Goal: Transaction & Acquisition: Purchase product/service

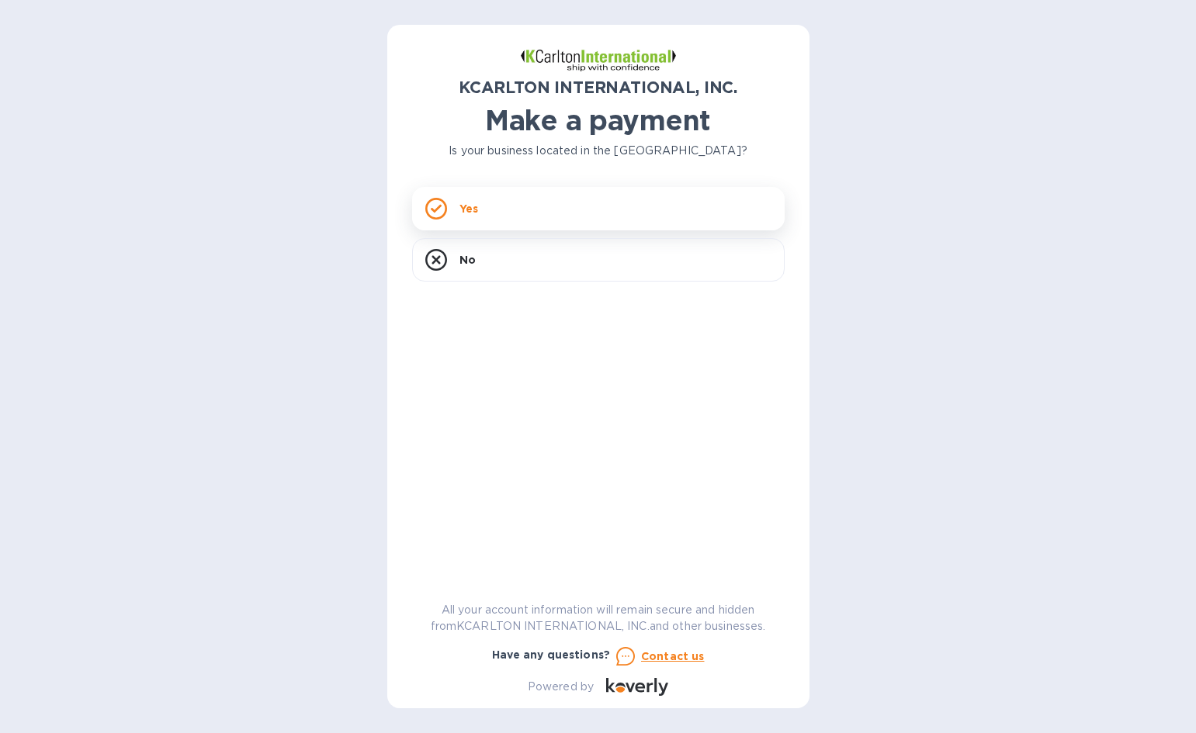
click at [487, 212] on div "Yes" at bounding box center [598, 208] width 373 height 43
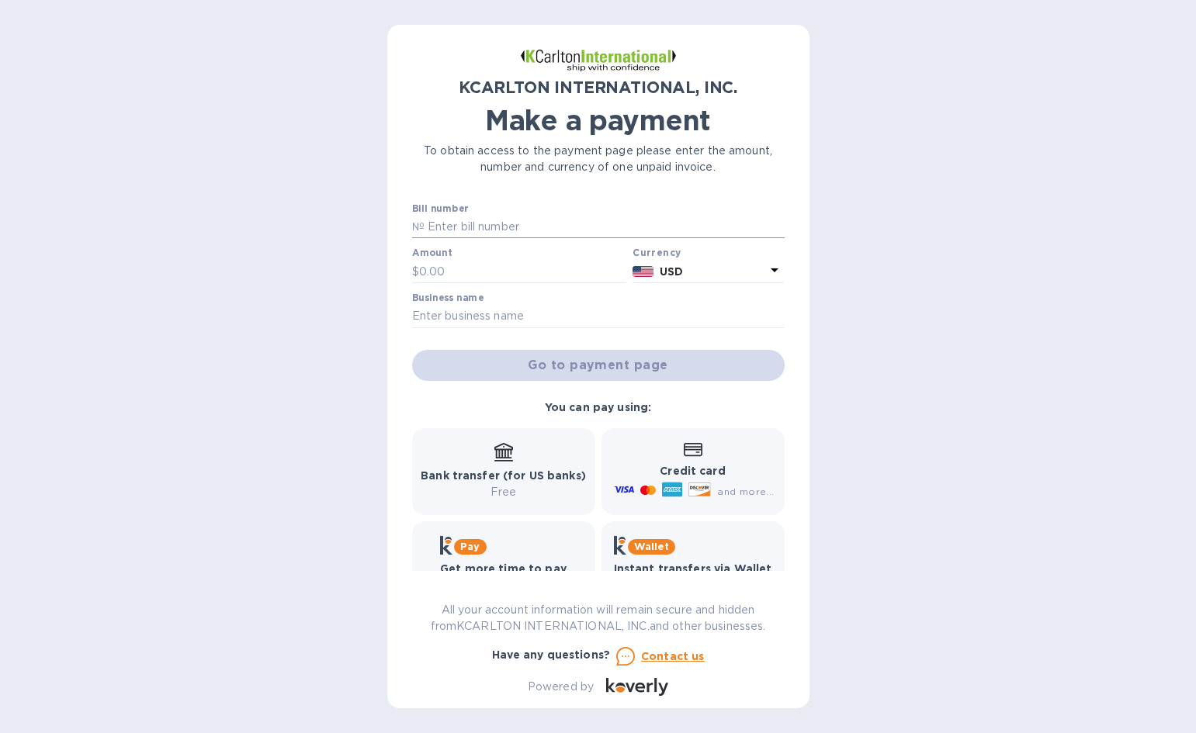
click at [482, 221] on input "text" at bounding box center [605, 227] width 360 height 23
click at [518, 224] on input "text" at bounding box center [605, 227] width 360 height 23
type input "3"
type input "35250209-1"
type input "2,090.68"
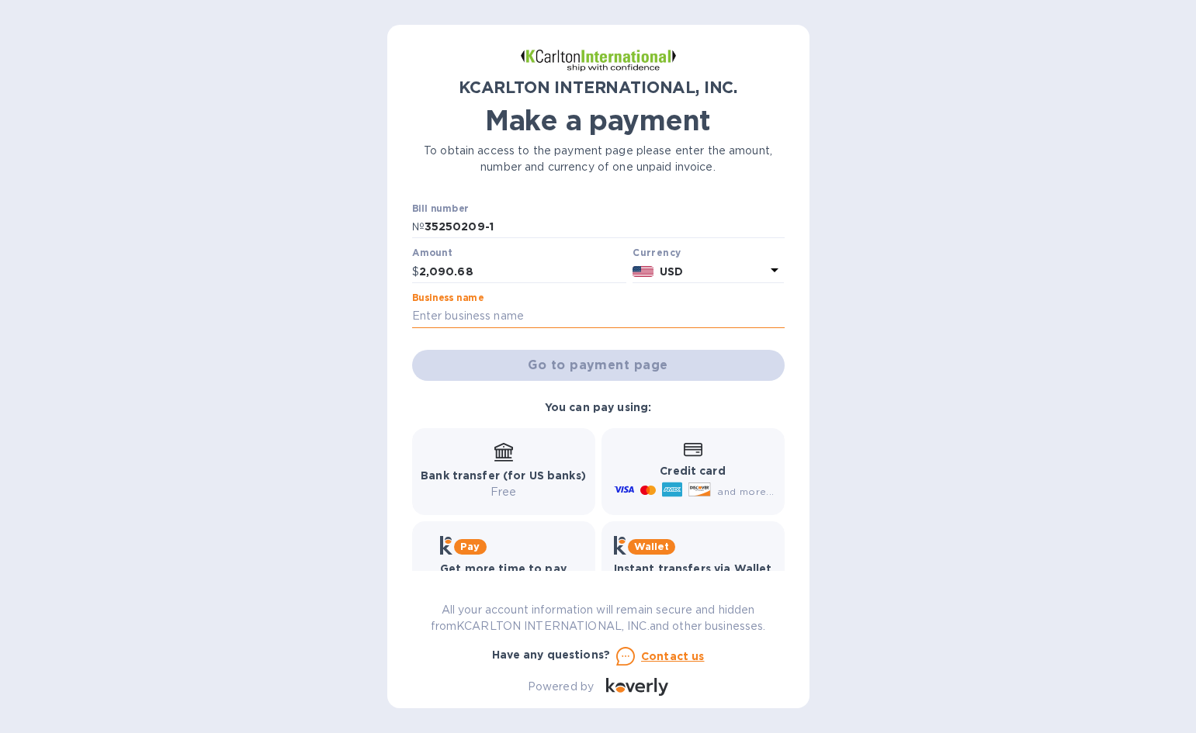
click at [483, 312] on input "text" at bounding box center [598, 316] width 373 height 23
type input "HCB TEST AND SERVICE CENTER"
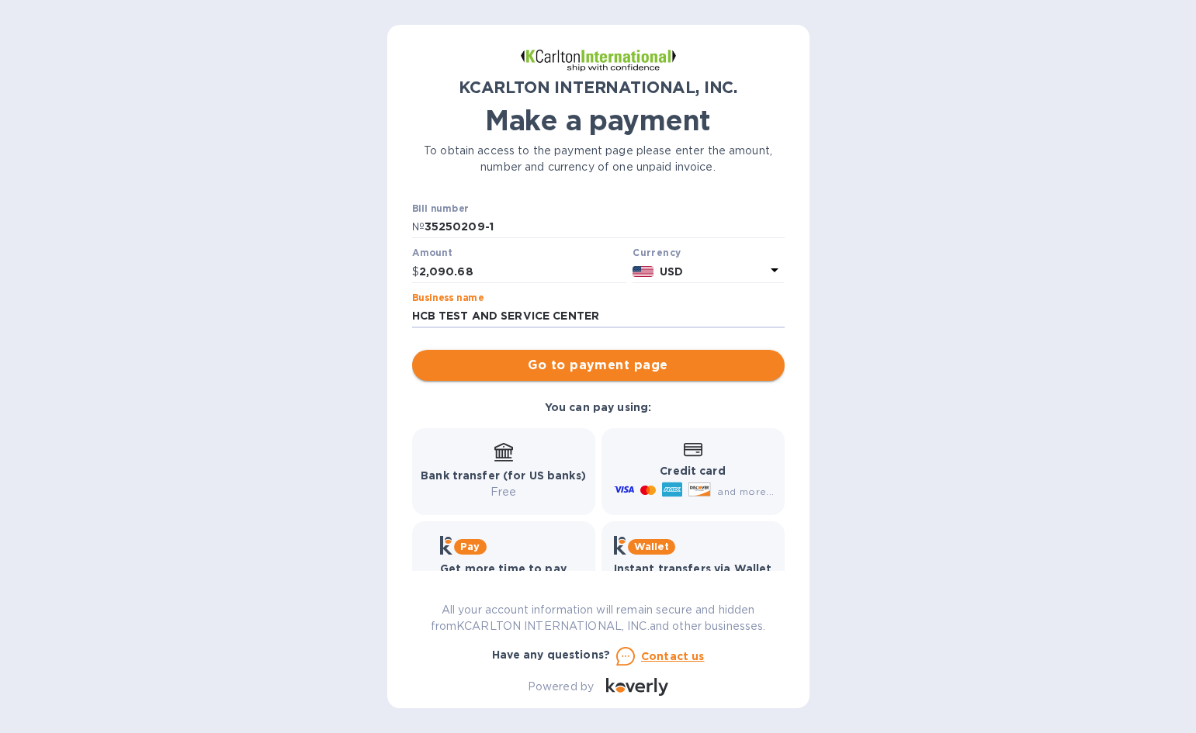
click at [589, 364] on span "Go to payment page" at bounding box center [599, 365] width 348 height 19
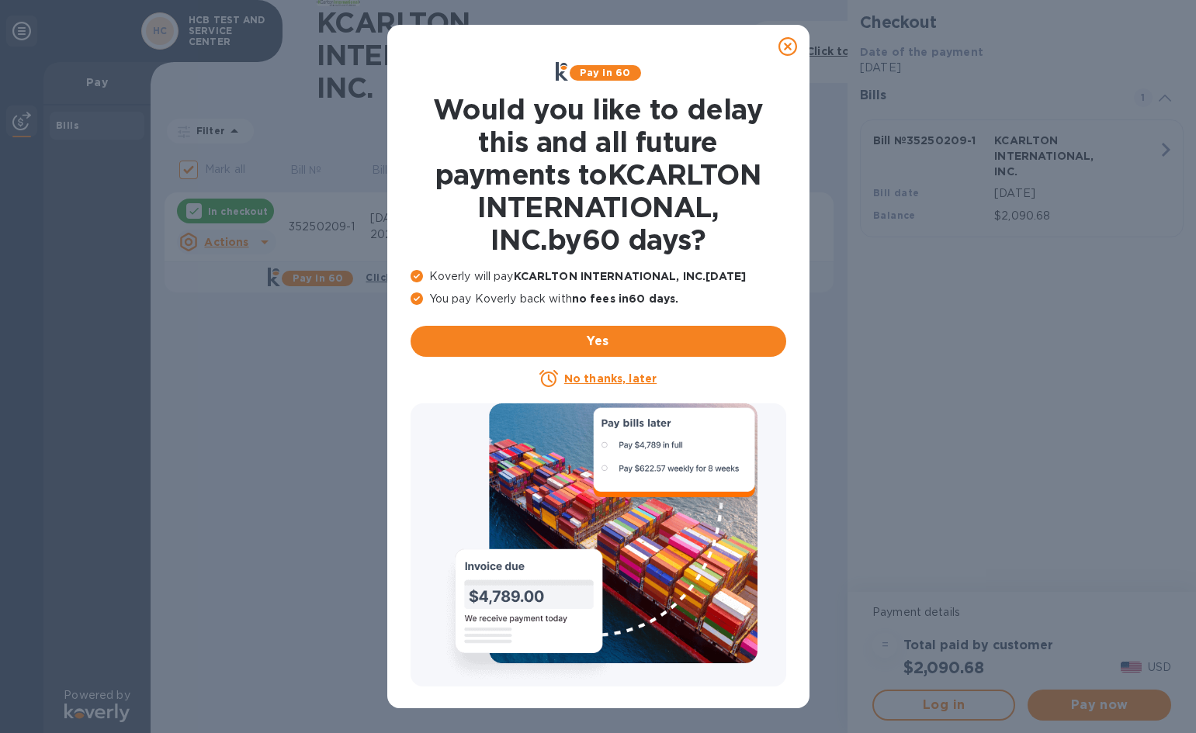
click at [601, 377] on u "No thanks, later" at bounding box center [610, 379] width 92 height 12
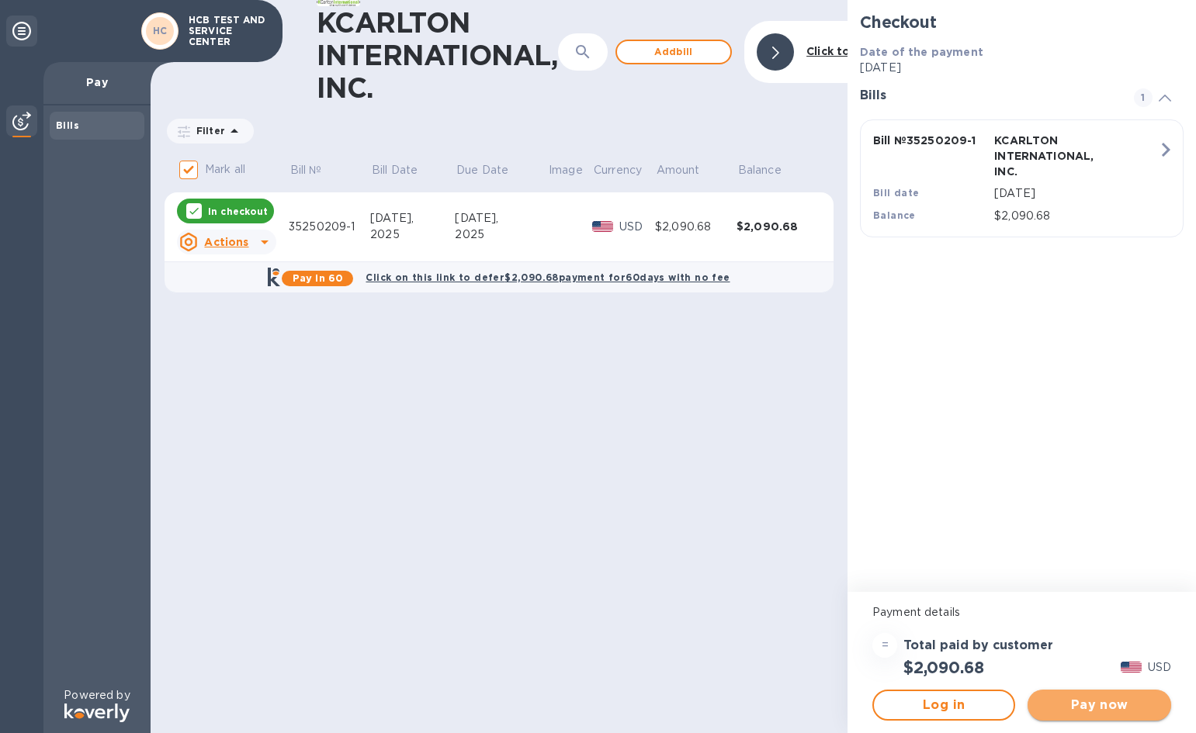
click at [1077, 705] on span "Pay now" at bounding box center [1099, 705] width 118 height 19
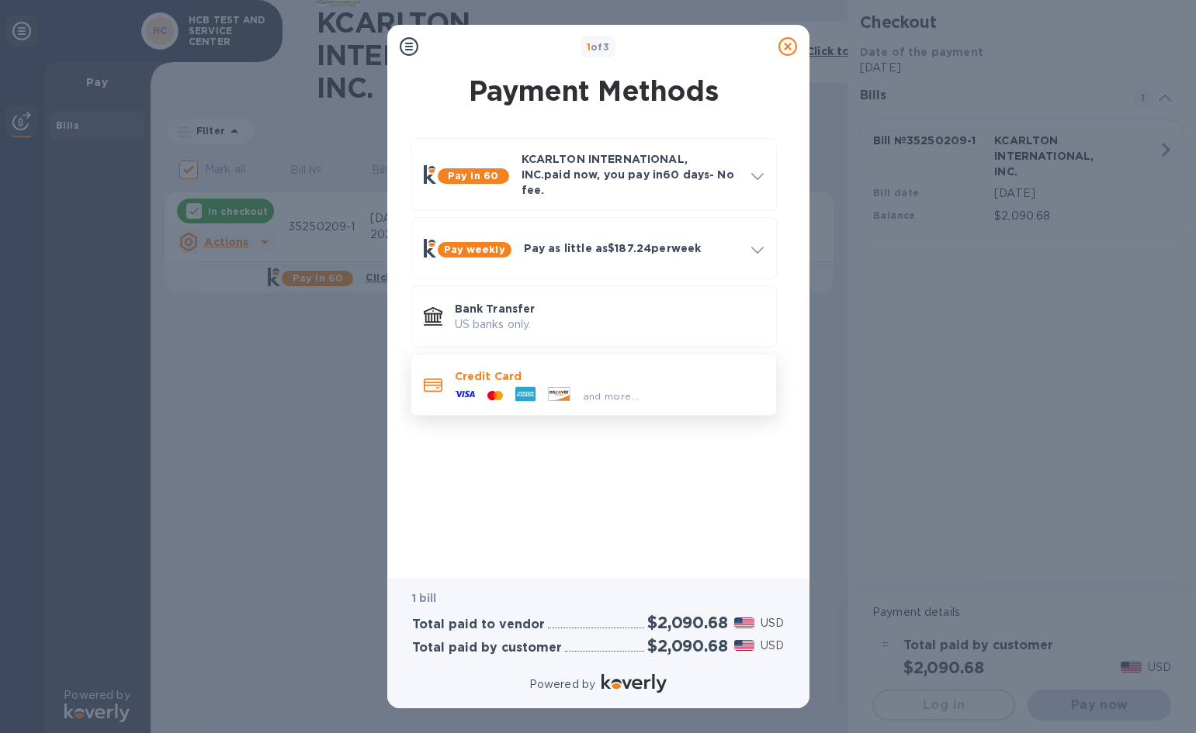
click at [463, 391] on icon at bounding box center [465, 394] width 20 height 6
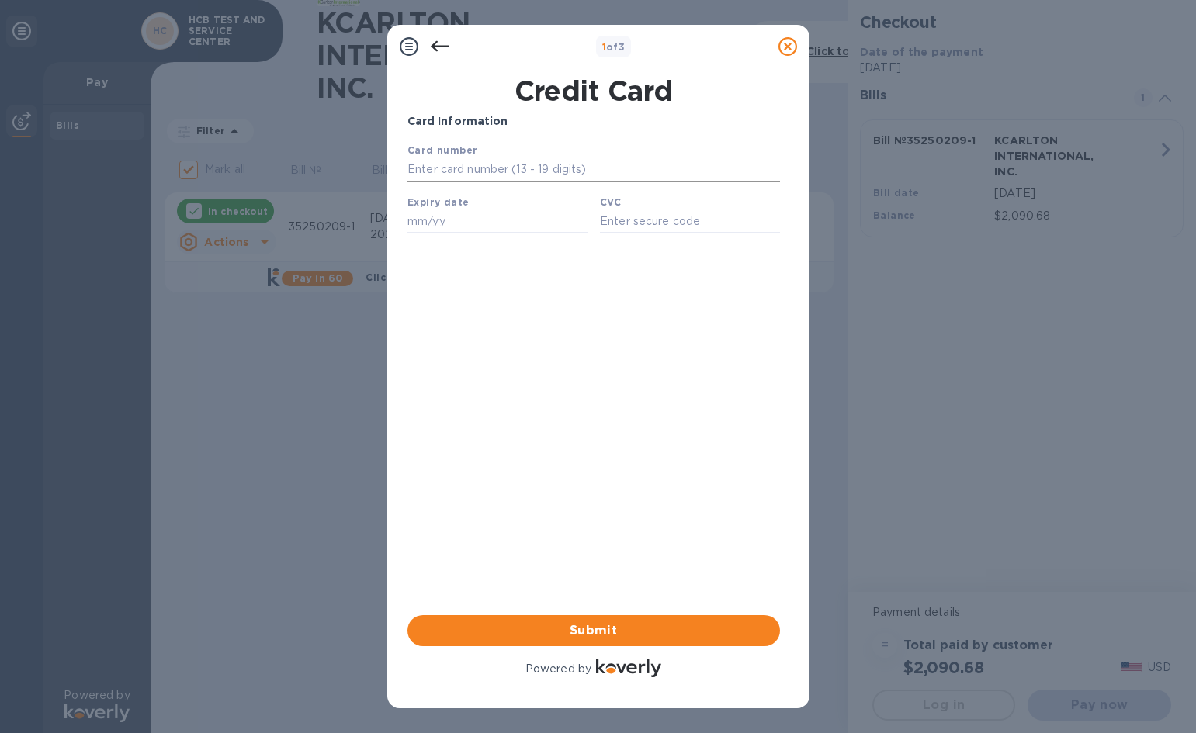
click at [497, 172] on input "text" at bounding box center [593, 169] width 373 height 23
type input "4"
type input "[CREDIT_CARD_NUMBER]"
type input "12/25"
type input "622"
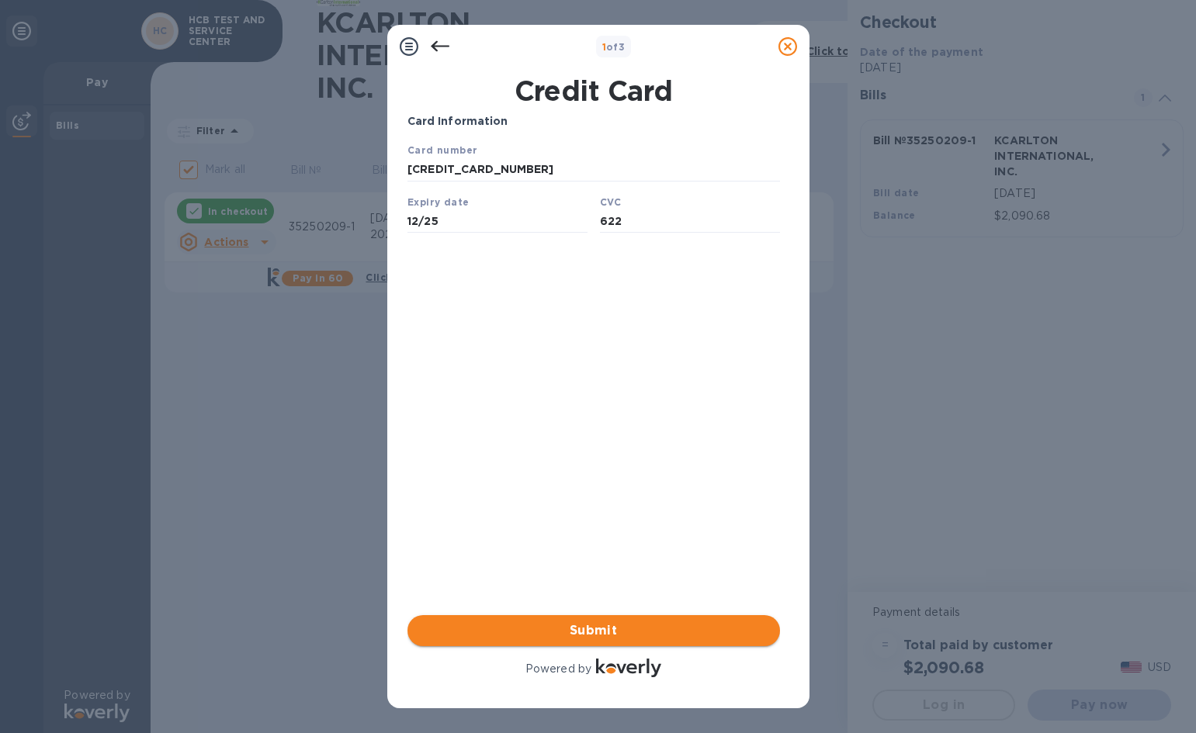
click at [588, 632] on span "Submit" at bounding box center [594, 631] width 348 height 19
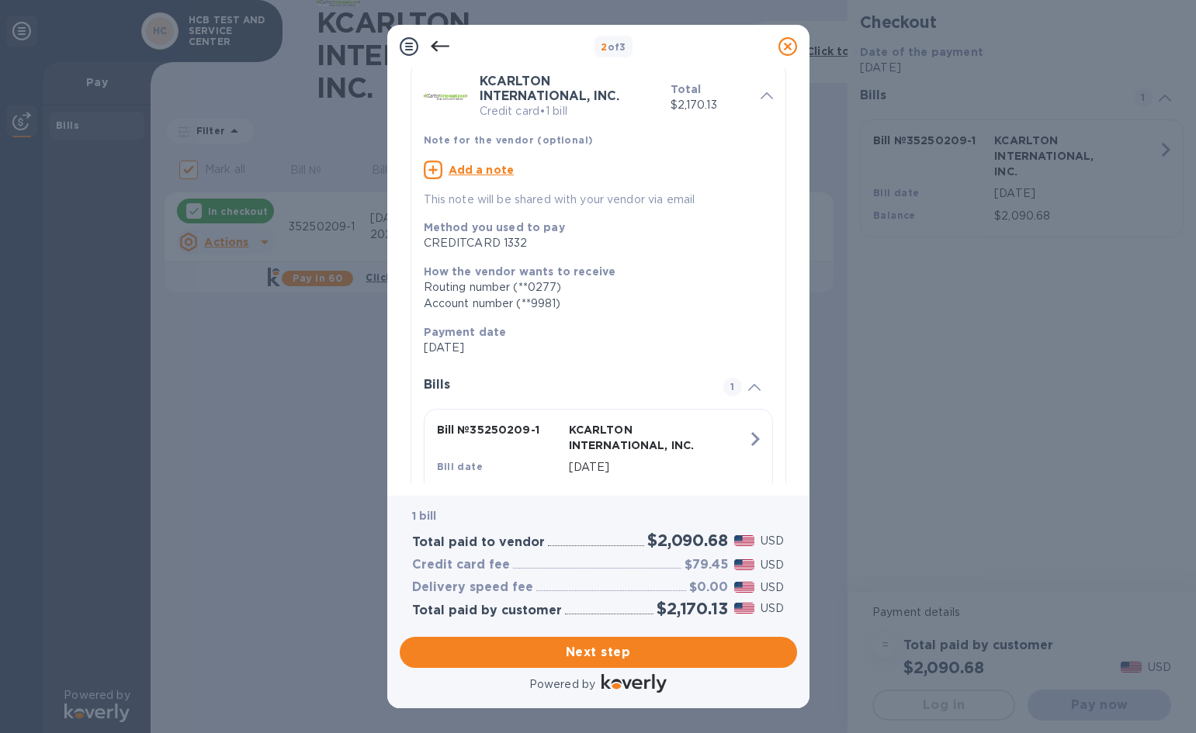
scroll to position [144, 0]
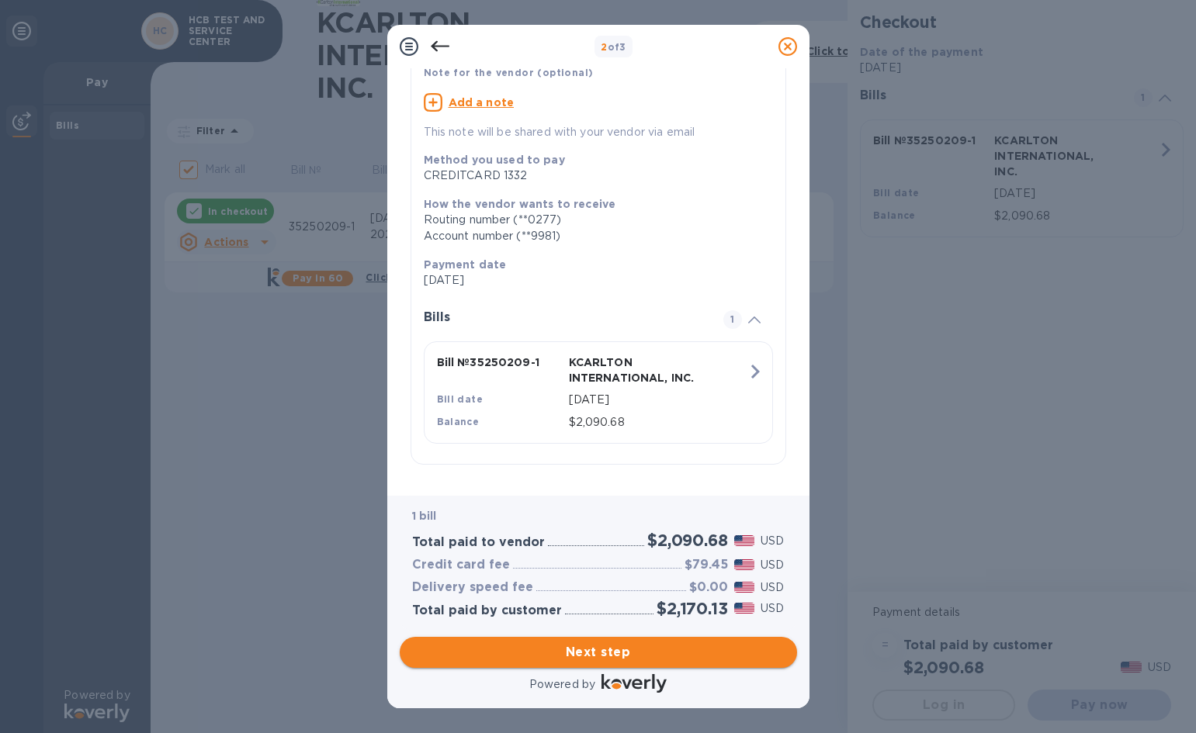
click at [596, 654] on span "Next step" at bounding box center [598, 652] width 373 height 19
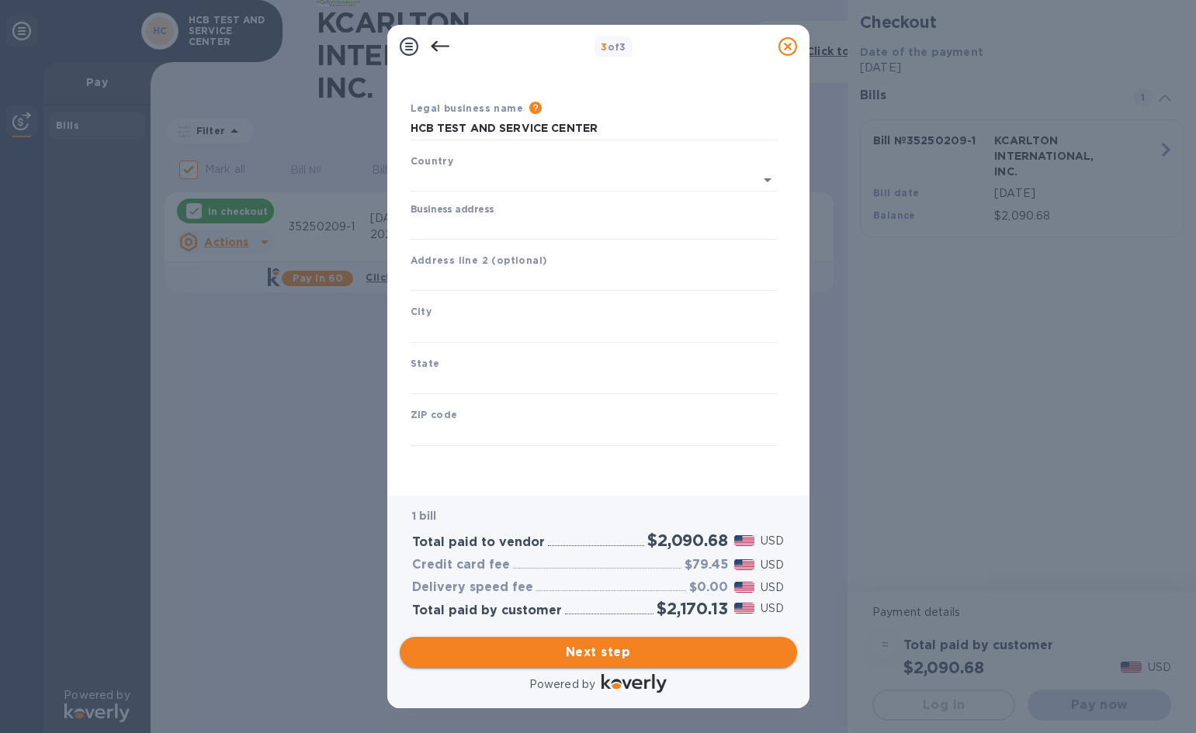
type input "[GEOGRAPHIC_DATA]"
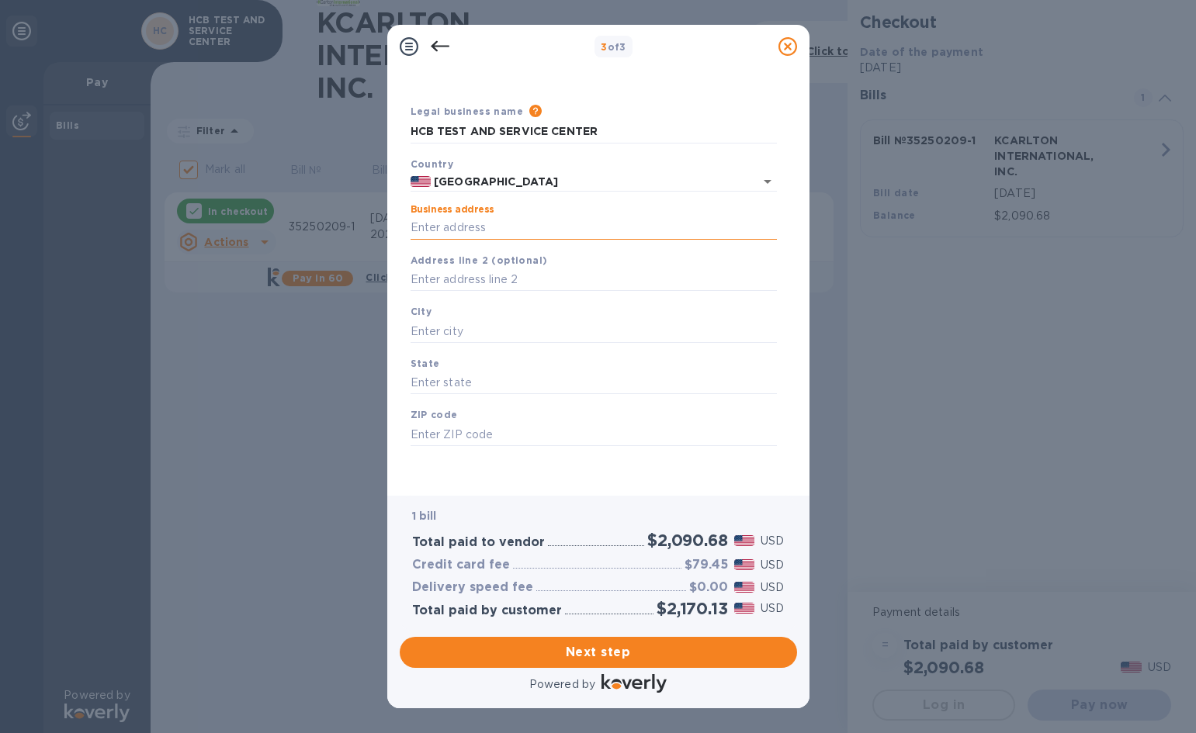
click at [495, 221] on input "Business address" at bounding box center [594, 228] width 366 height 23
type input "[STREET_ADDRESS][PERSON_NAME]"
click at [452, 331] on input "text" at bounding box center [594, 331] width 366 height 23
click at [453, 318] on div "City" at bounding box center [593, 323] width 379 height 52
click at [452, 324] on input "text" at bounding box center [594, 331] width 366 height 23
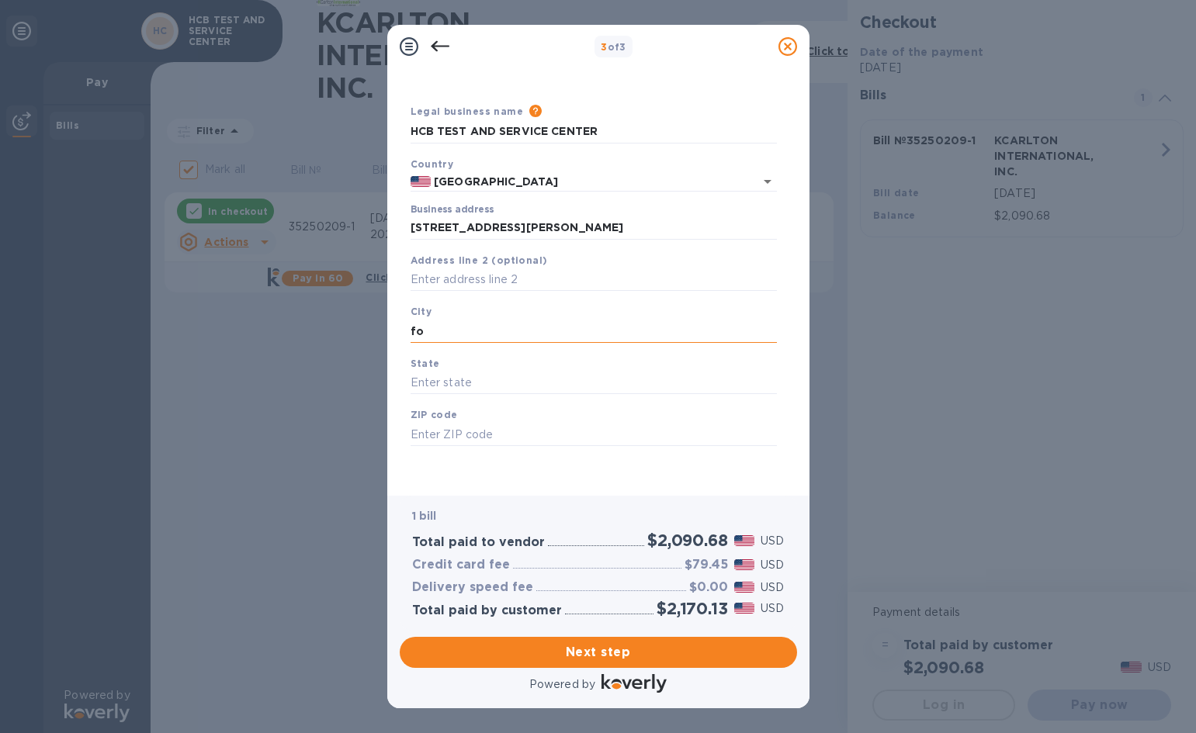
type input "f"
type input "[GEOGRAPHIC_DATA]"
type input "f"
type input "[US_STATE]"
type input "33312"
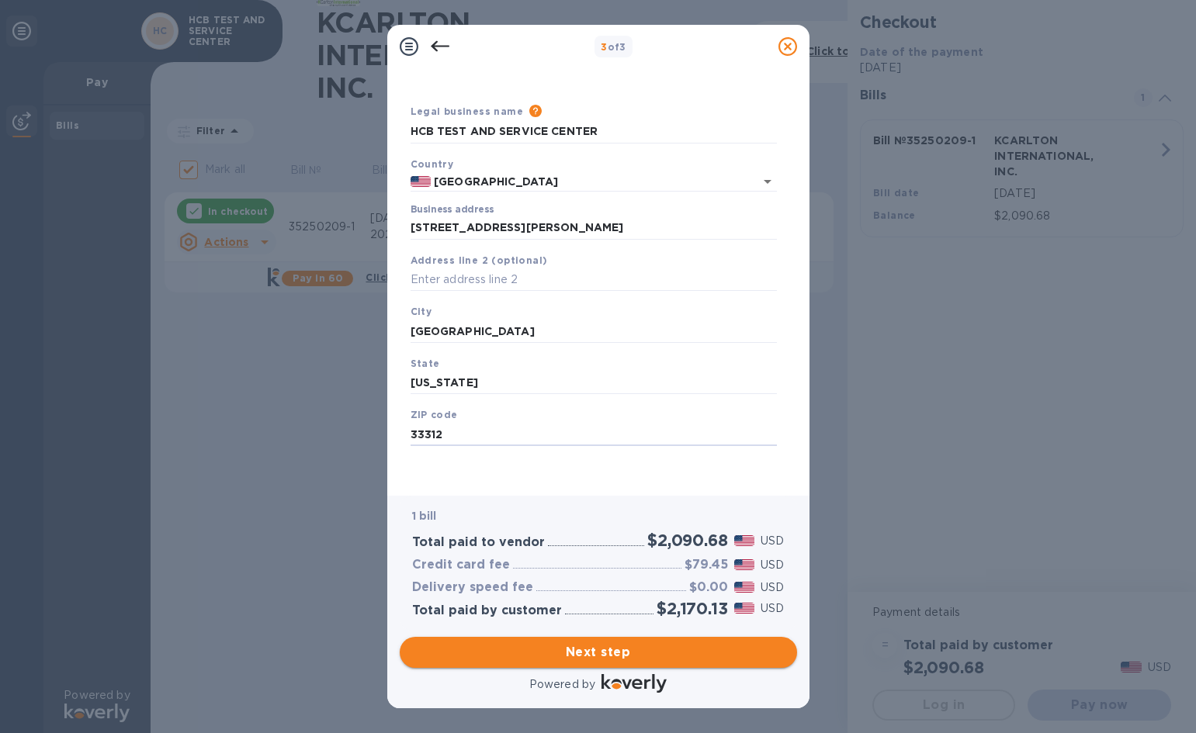
click at [605, 652] on span "Next step" at bounding box center [598, 652] width 373 height 19
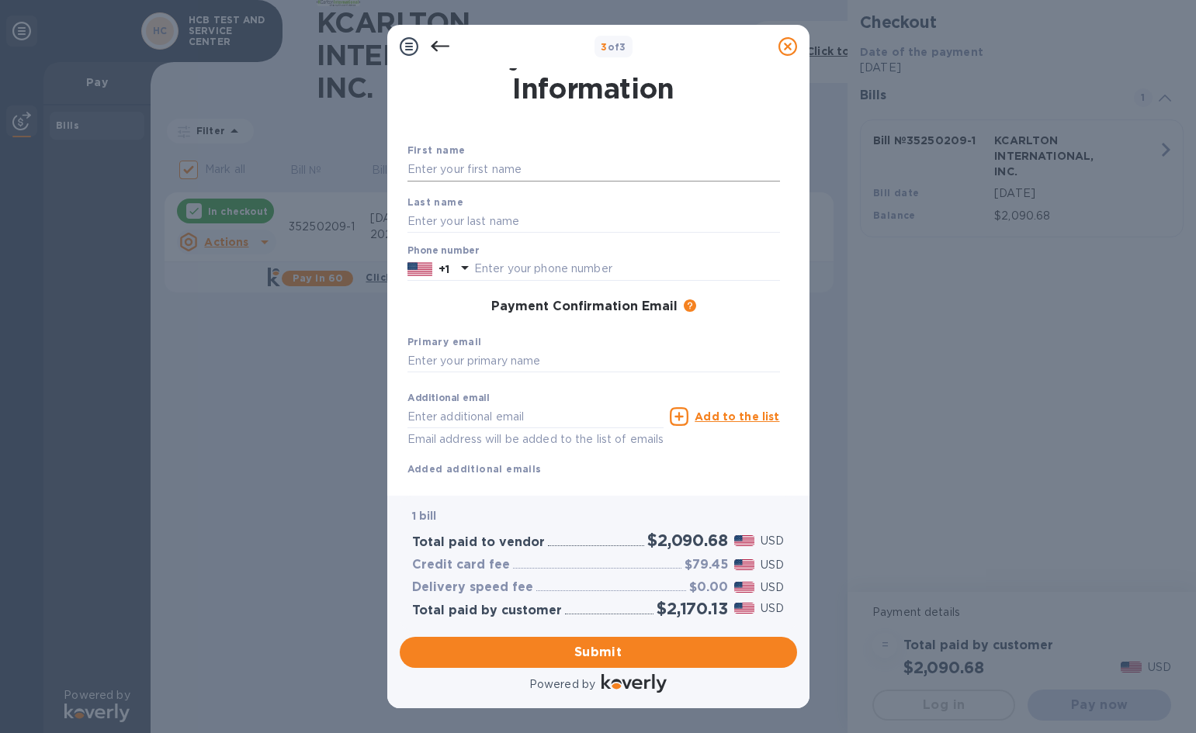
click at [504, 158] on input "text" at bounding box center [593, 169] width 373 height 23
type input "[PERSON_NAME]"
type input "STOYE"
type input "9542212628"
type input "[EMAIL_ADDRESS][DOMAIN_NAME]"
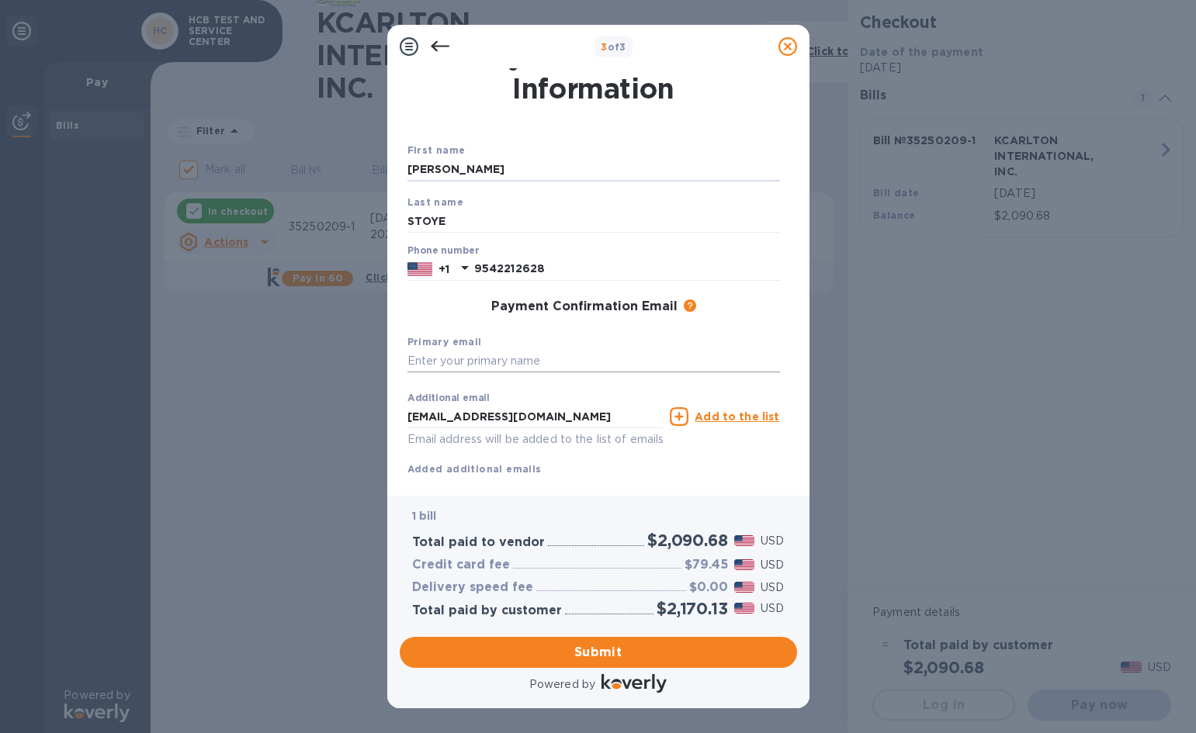
click at [509, 355] on input "text" at bounding box center [593, 361] width 373 height 23
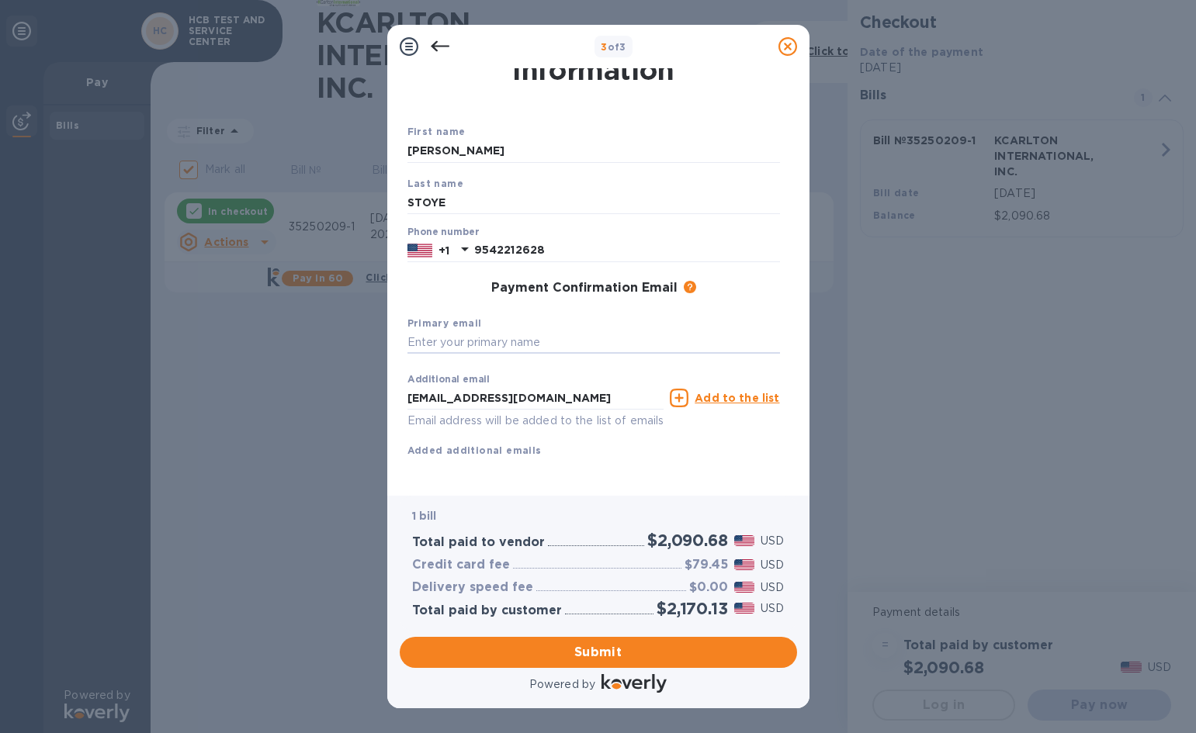
scroll to position [62, 0]
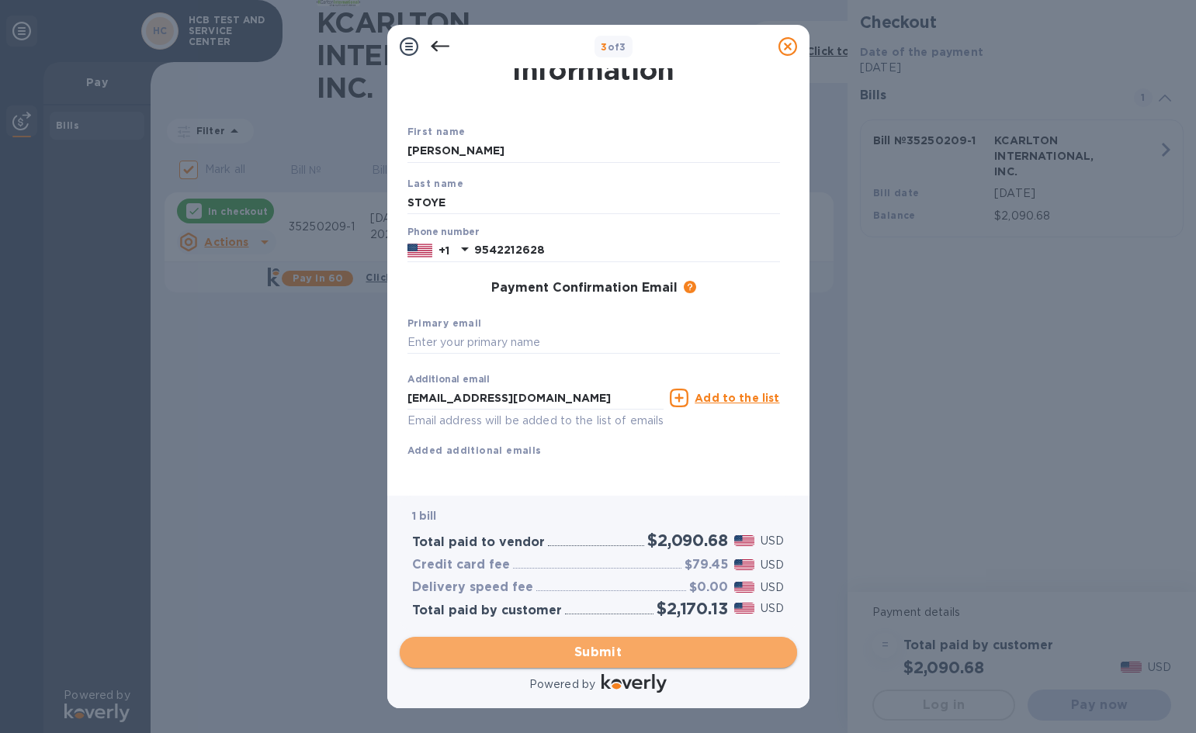
click at [594, 647] on span "Submit" at bounding box center [598, 652] width 373 height 19
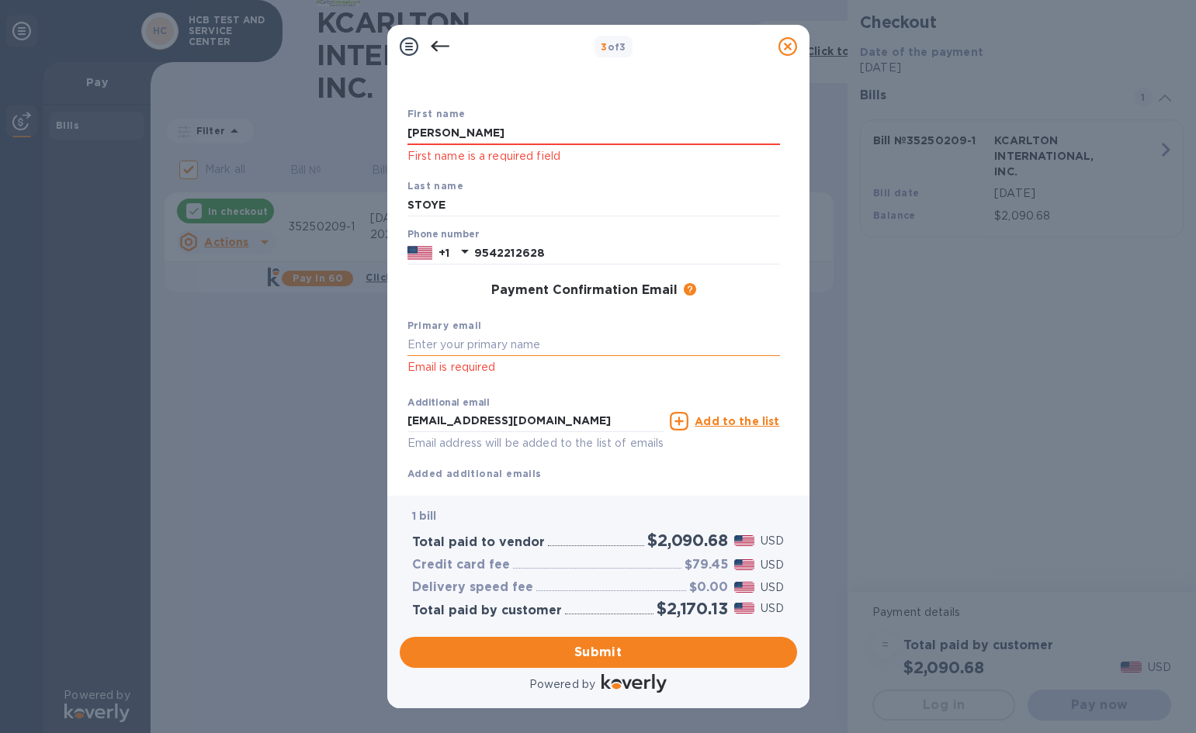
click at [415, 343] on input "text" at bounding box center [593, 345] width 373 height 23
click at [417, 343] on input "text" at bounding box center [593, 345] width 373 height 23
type input "G"
type input "="
type input "[EMAIL_ADDRESS][DOMAIN_NAME]"
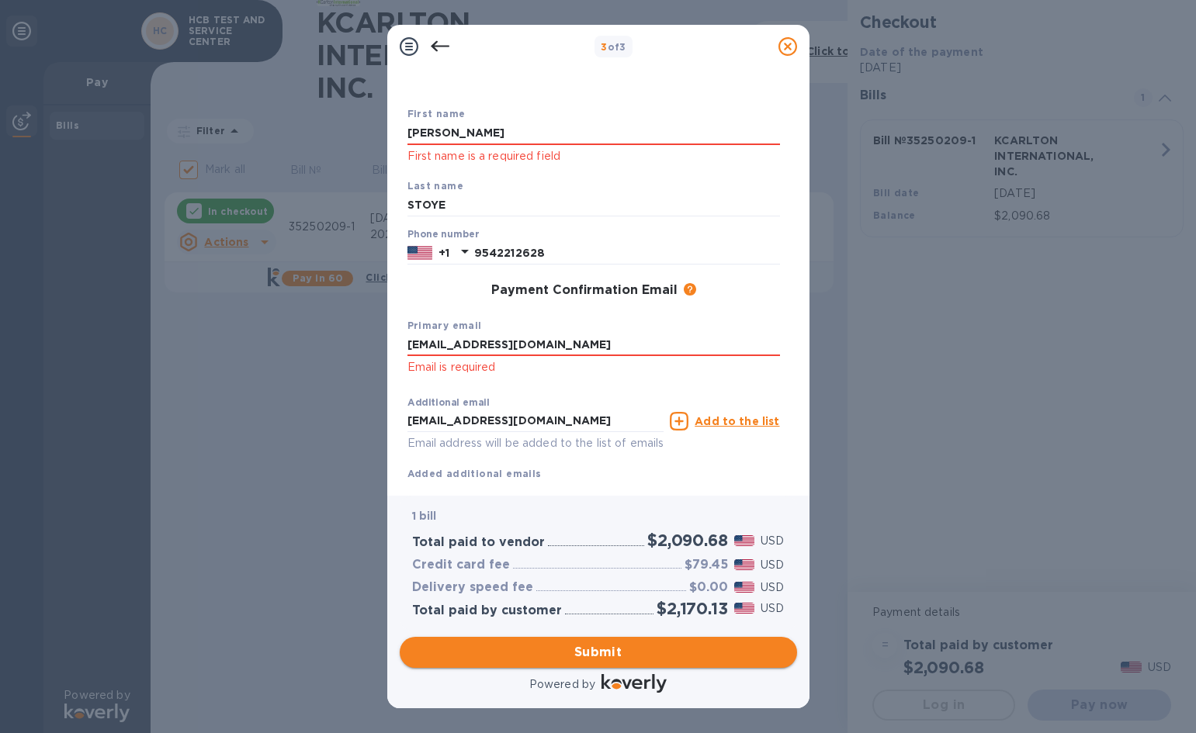
click at [596, 657] on span "Submit" at bounding box center [598, 652] width 373 height 19
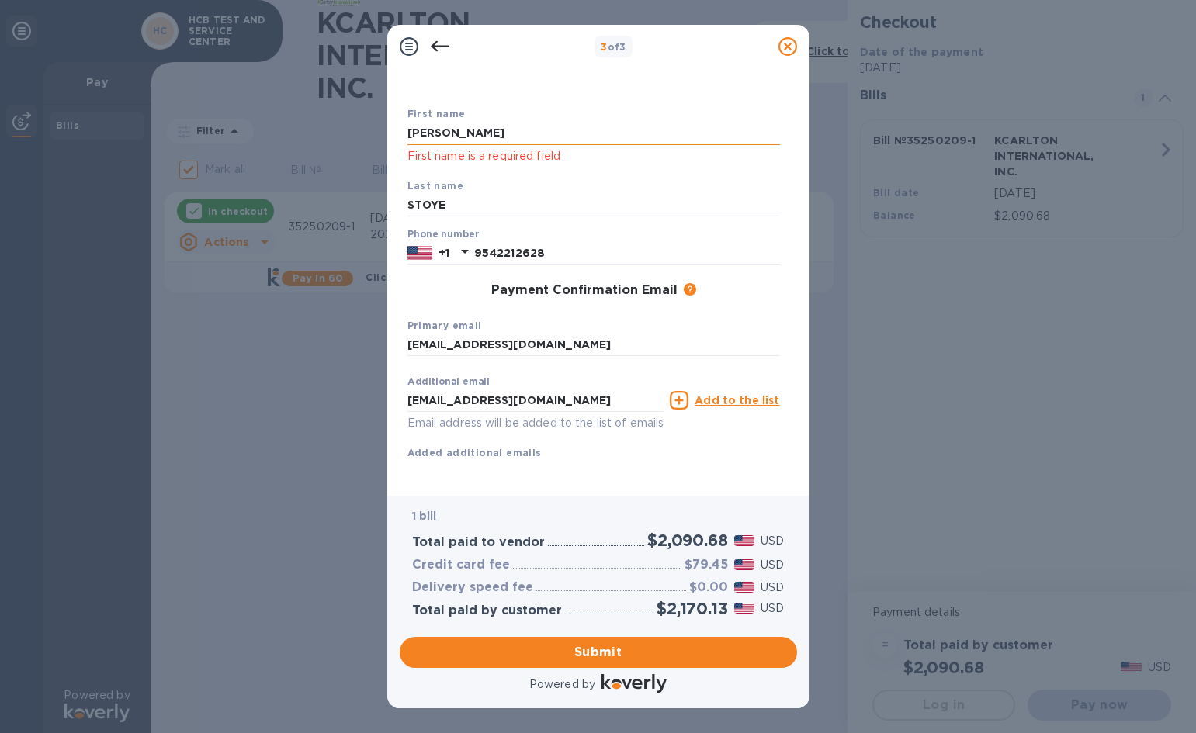
click at [463, 135] on input "[PERSON_NAME]" at bounding box center [593, 133] width 373 height 23
click at [499, 137] on input "[PERSON_NAME]" at bounding box center [593, 133] width 373 height 23
type input "G"
click at [488, 134] on input "text" at bounding box center [593, 133] width 373 height 23
type input "[PERSON_NAME]"
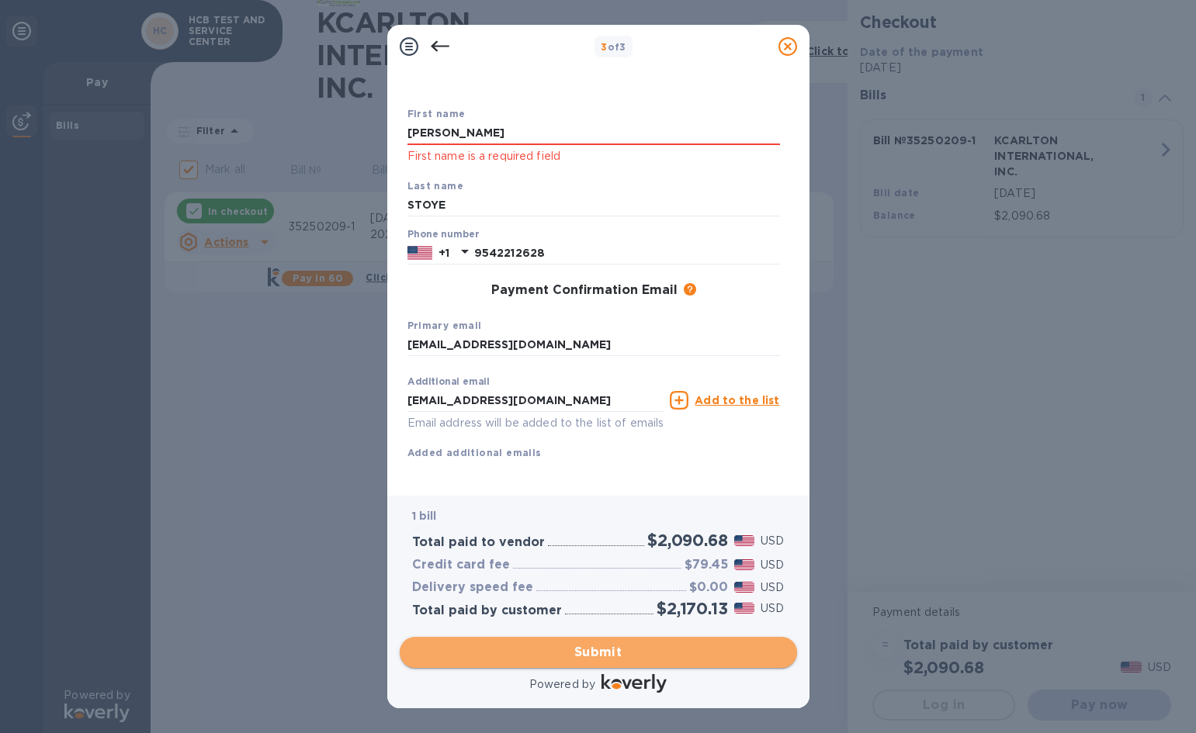
click at [609, 654] on span "Submit" at bounding box center [598, 652] width 373 height 19
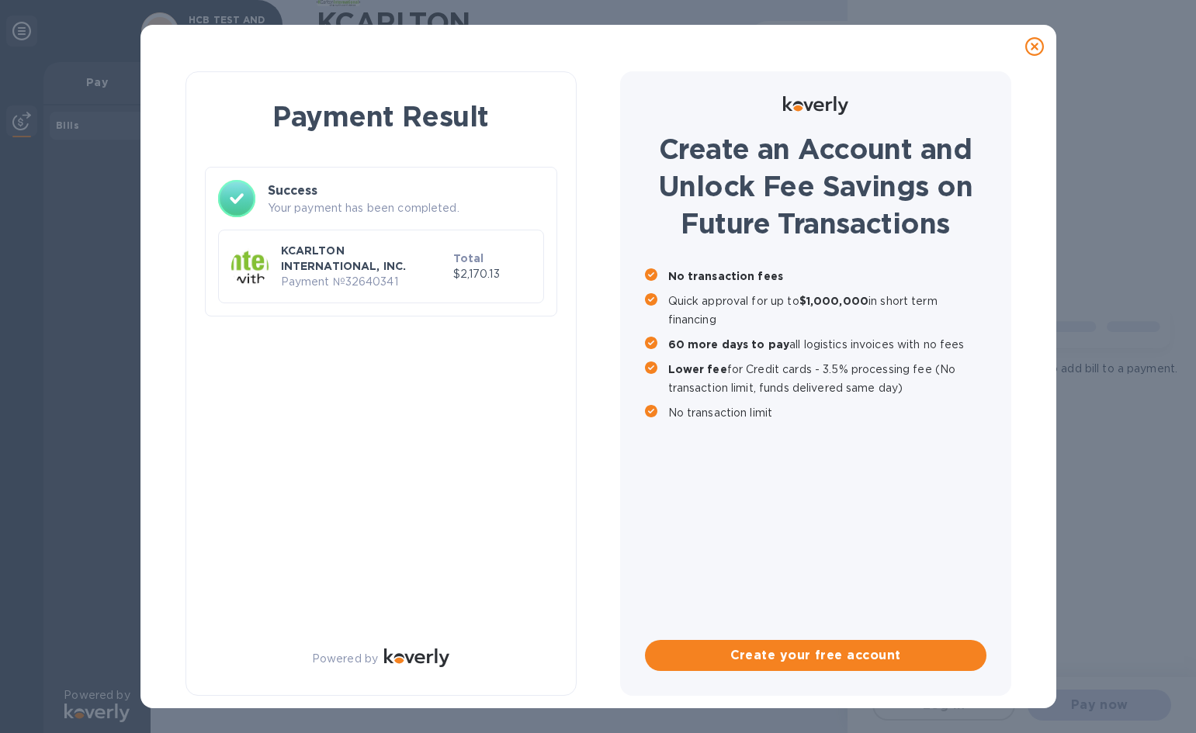
scroll to position [0, 0]
click at [358, 272] on p "KCARLTON INTERNATIONAL, INC." at bounding box center [364, 258] width 166 height 31
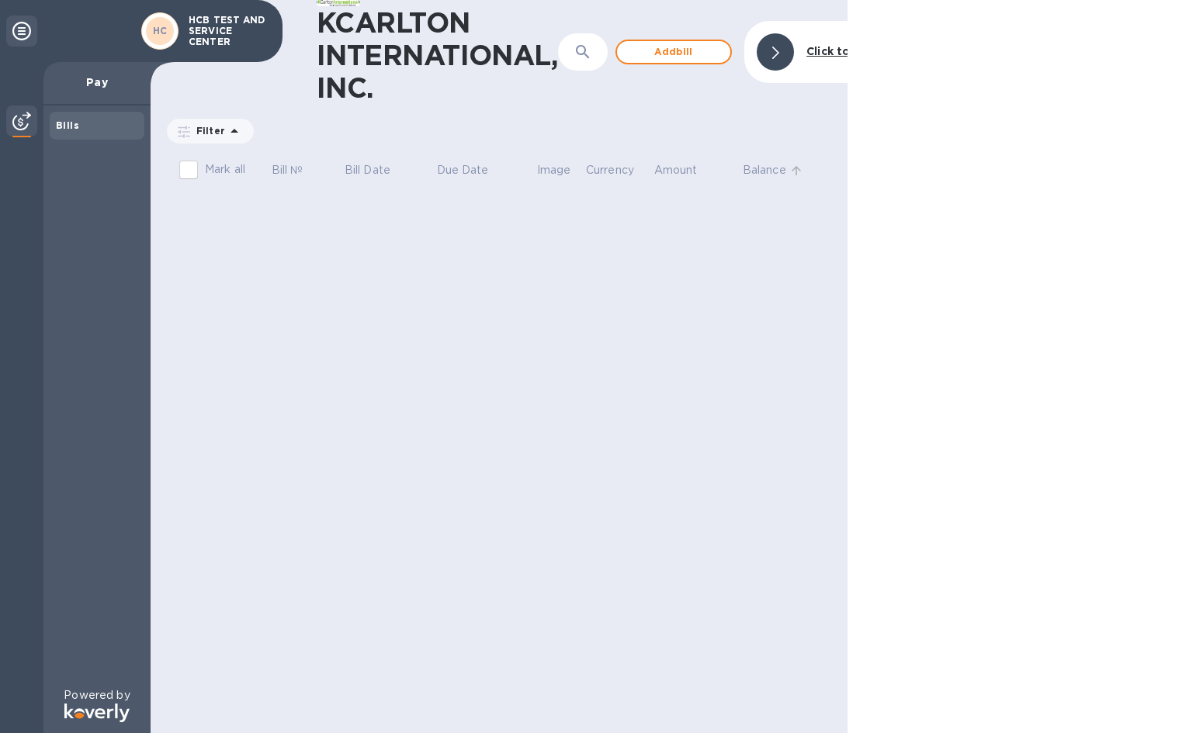
click at [761, 173] on p "Balance" at bounding box center [764, 170] width 43 height 16
click at [23, 32] on icon at bounding box center [21, 31] width 19 height 19
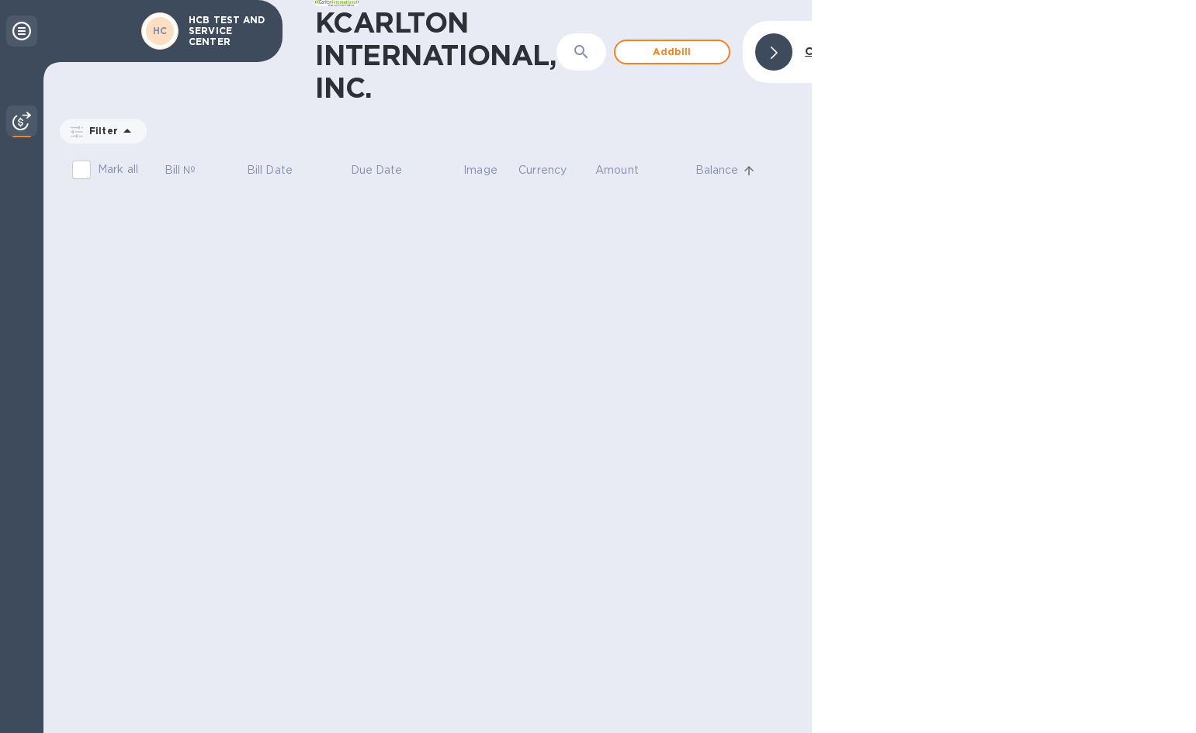
click at [23, 32] on icon at bounding box center [21, 31] width 19 height 19
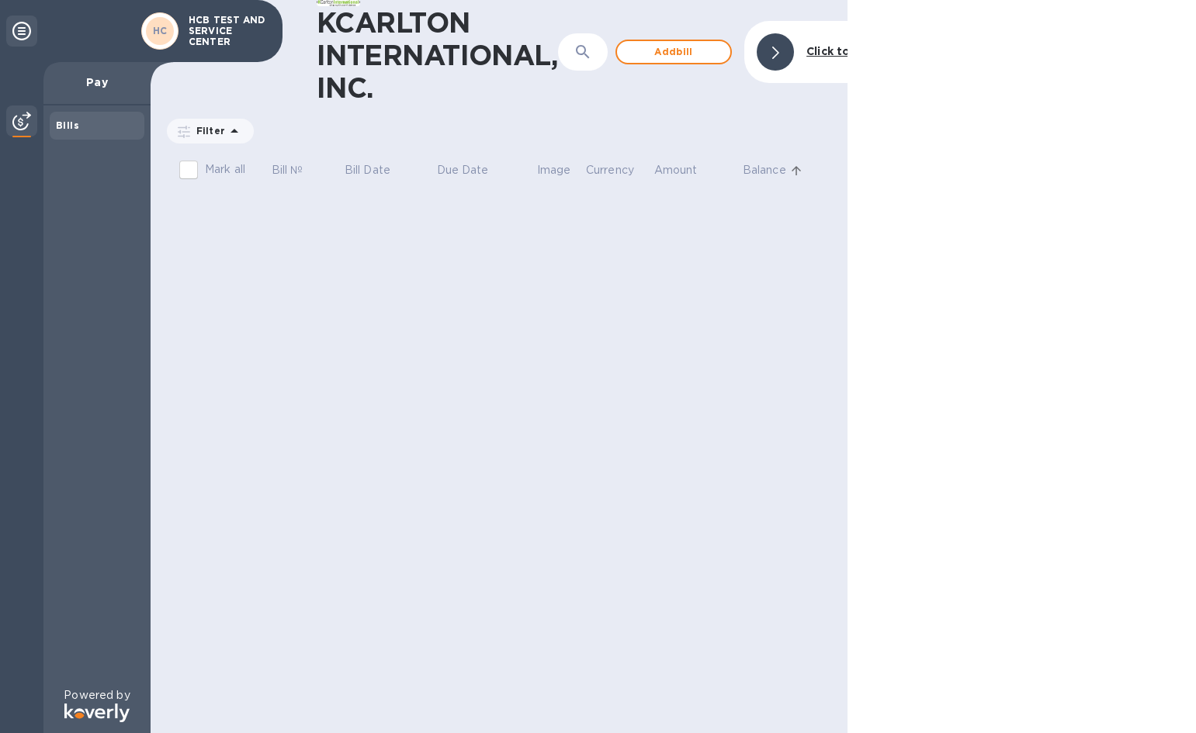
click at [23, 32] on icon at bounding box center [21, 31] width 19 height 19
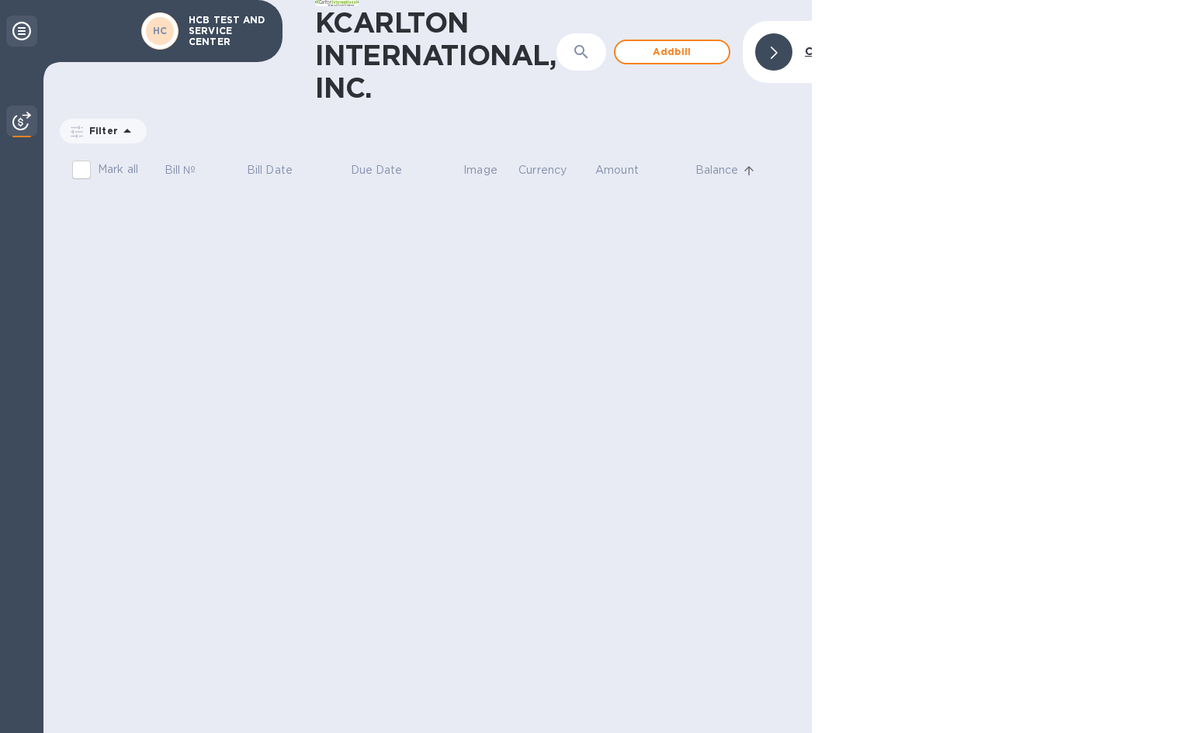
click at [23, 32] on icon at bounding box center [21, 31] width 19 height 19
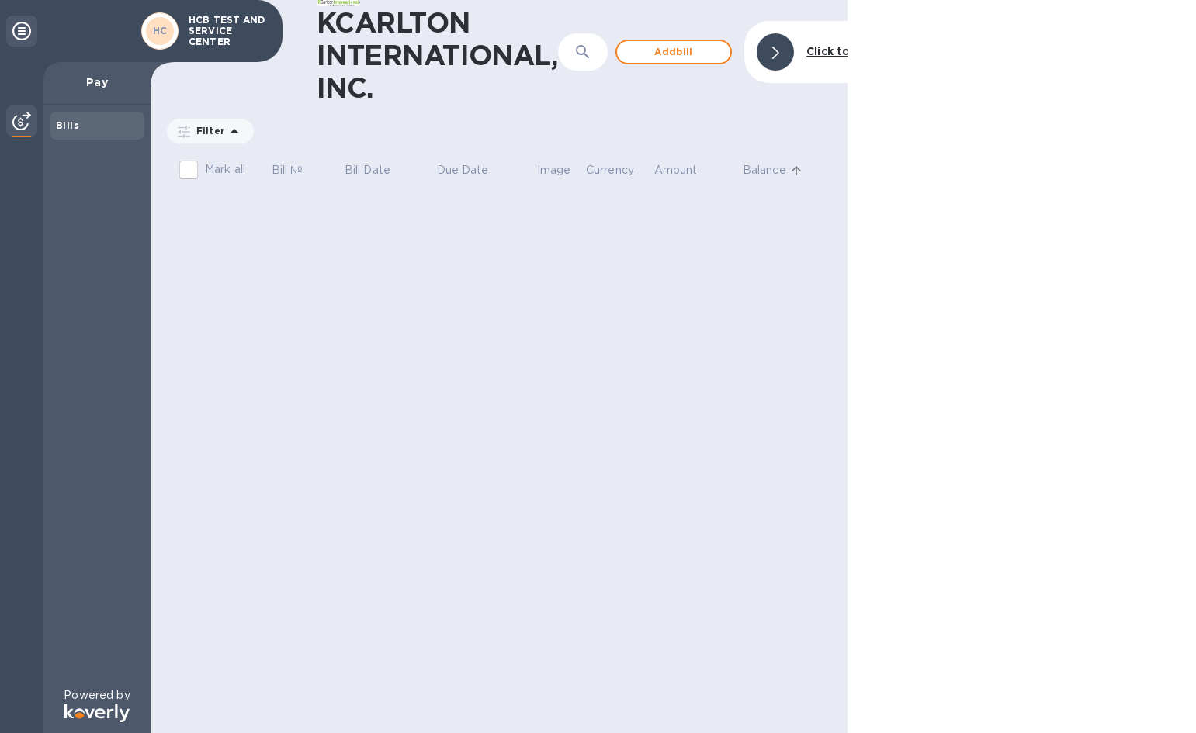
click at [19, 123] on img at bounding box center [21, 121] width 19 height 19
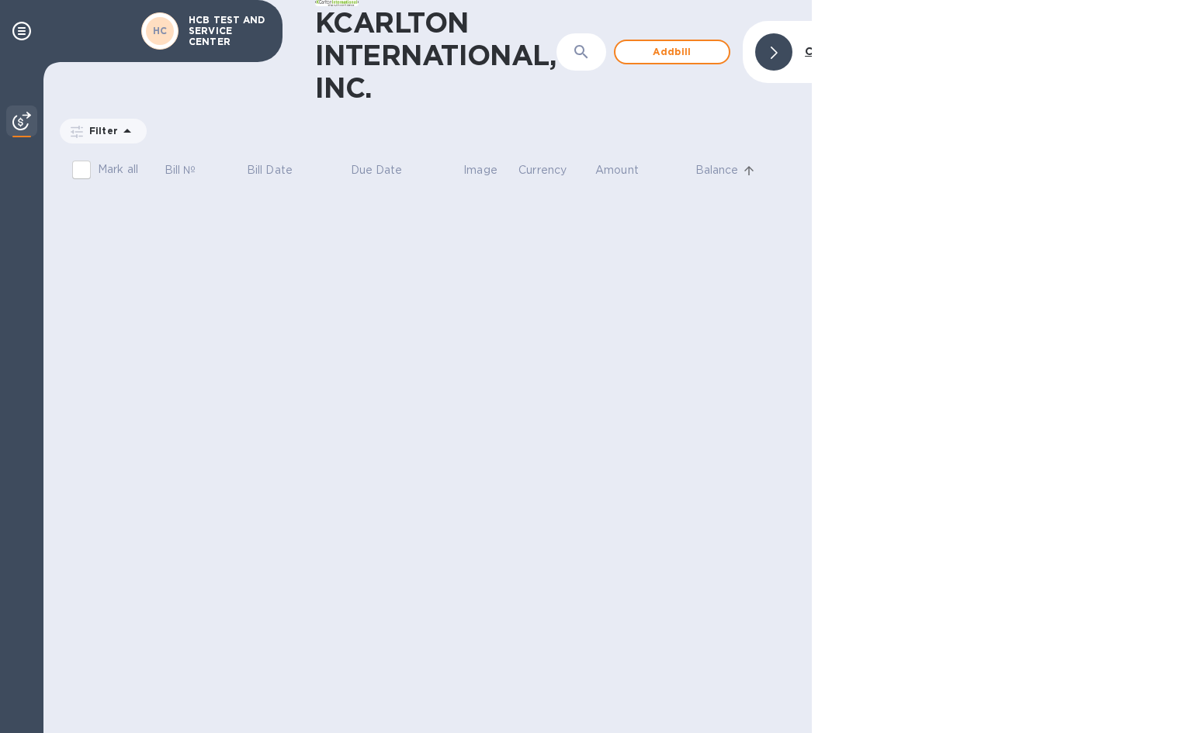
click at [19, 120] on img at bounding box center [21, 121] width 19 height 19
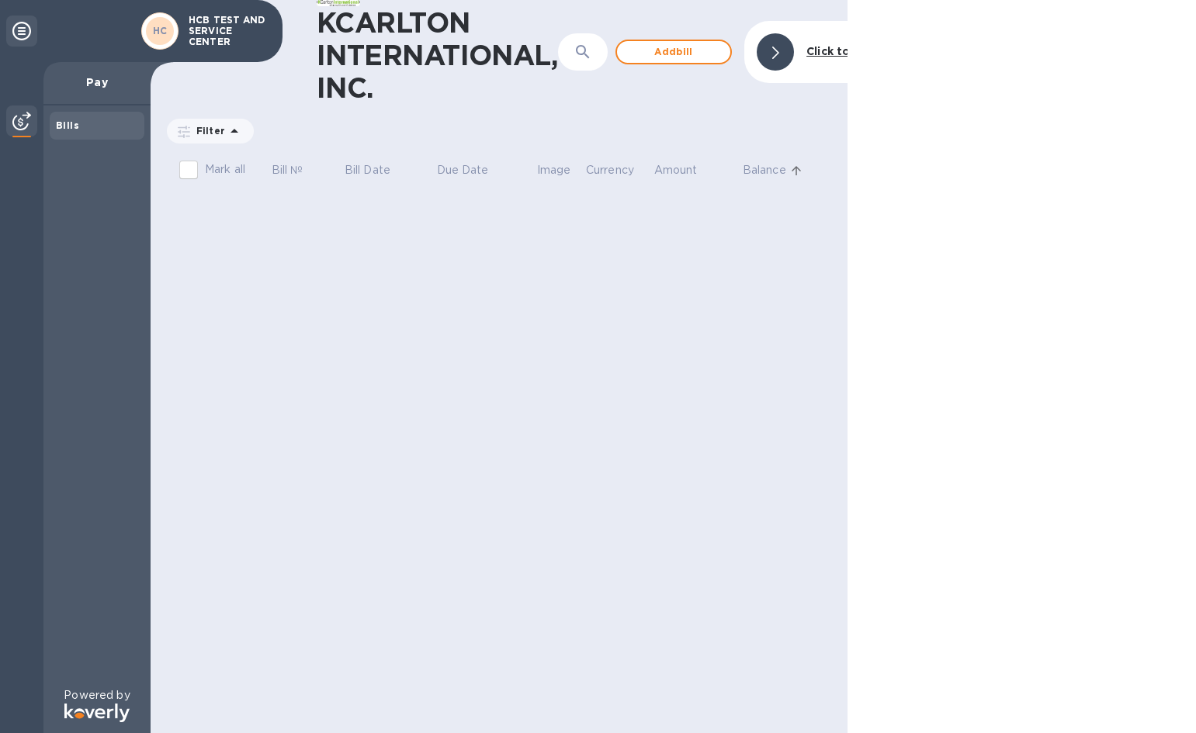
click at [71, 122] on b "Bills" at bounding box center [67, 126] width 23 height 12
click at [86, 88] on p "Pay" at bounding box center [97, 83] width 82 height 16
click at [782, 54] on div at bounding box center [775, 51] width 37 height 37
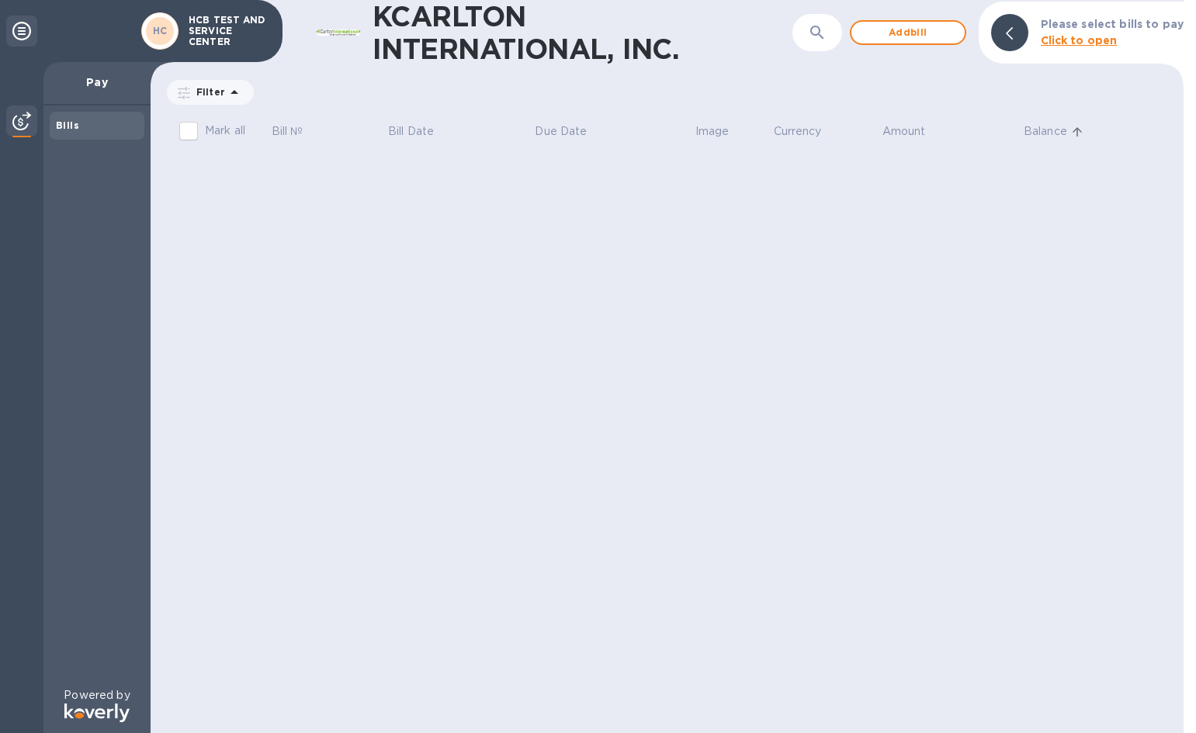
click at [1062, 42] on b "Click to open" at bounding box center [1079, 40] width 77 height 12
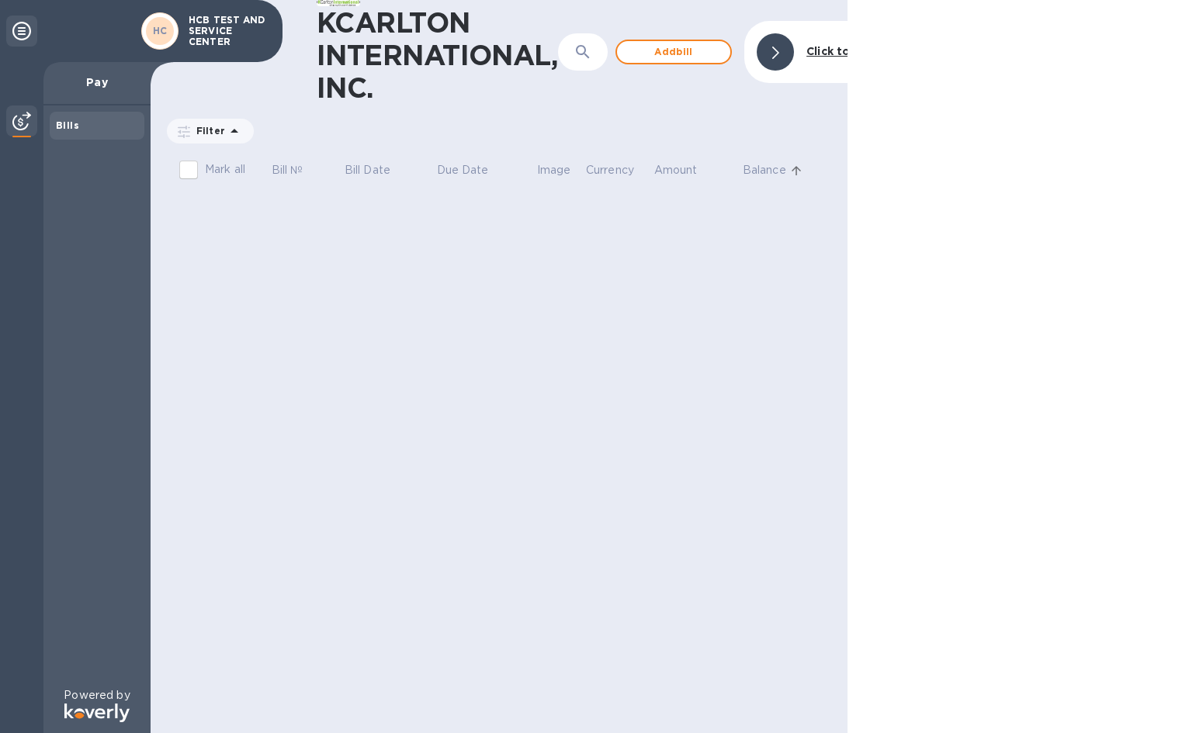
click at [783, 50] on div at bounding box center [775, 51] width 37 height 37
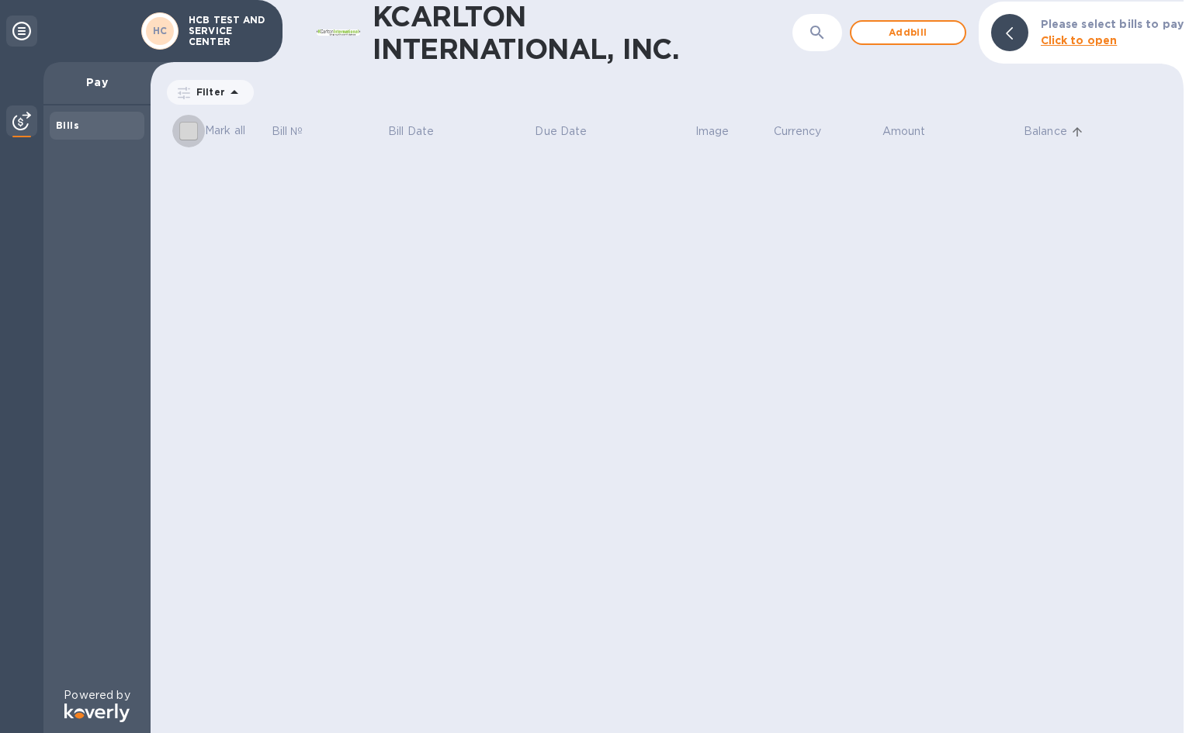
click at [190, 130] on input "Mark all" at bounding box center [188, 131] width 33 height 33
click at [189, 133] on input "Mark all" at bounding box center [188, 131] width 33 height 33
click at [215, 131] on p "Mark all" at bounding box center [225, 131] width 40 height 16
click at [205, 131] on input "Mark all" at bounding box center [188, 131] width 33 height 33
checkbox input "false"
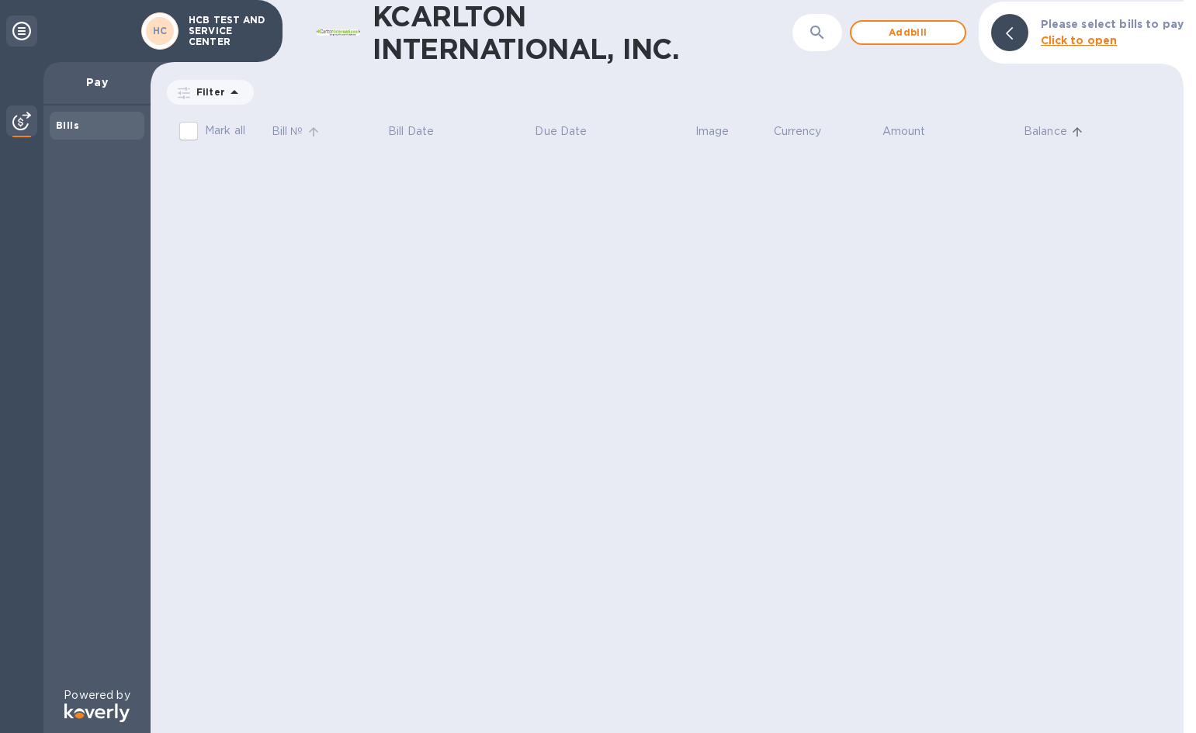
click at [284, 133] on p "Bill №" at bounding box center [288, 131] width 32 height 16
click at [398, 133] on p "Bill Date" at bounding box center [411, 131] width 46 height 16
